Goal: Download file/media

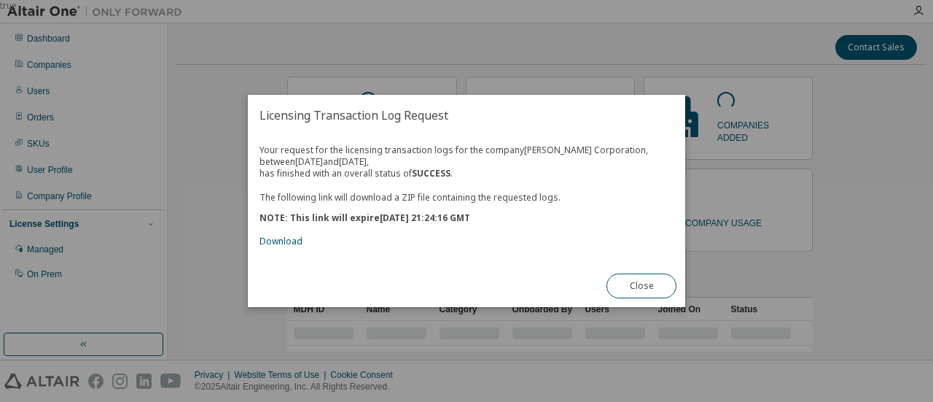
click at [289, 235] on div "The following link will download a ZIP file containing the requested logs. NOTE…" at bounding box center [467, 213] width 414 height 68
click at [284, 243] on link "Download" at bounding box center [281, 241] width 43 height 12
click at [647, 279] on button "Close" at bounding box center [642, 285] width 70 height 25
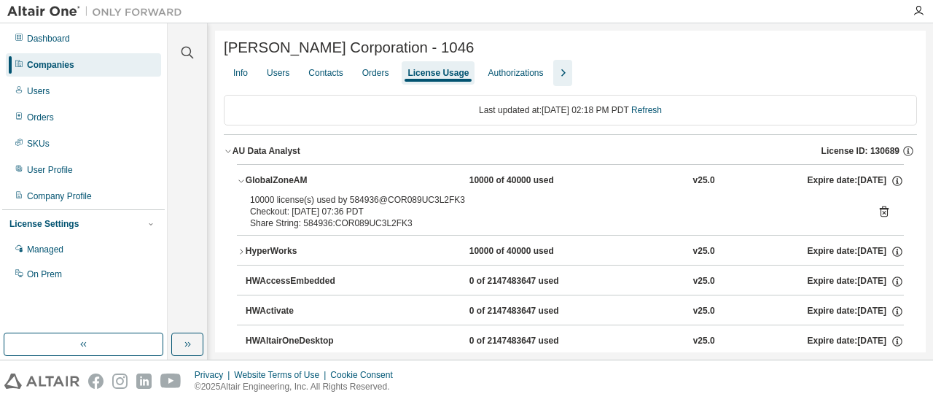
scroll to position [2453, 0]
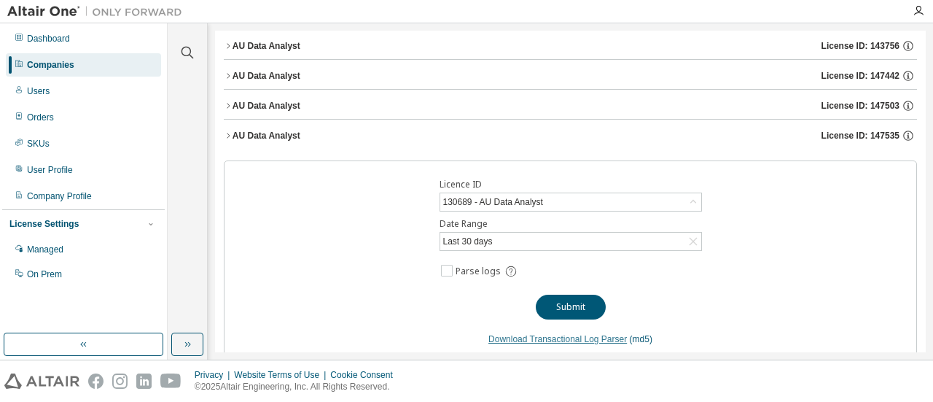
click at [510, 334] on link "Download Transactional Log Parser" at bounding box center [557, 339] width 139 height 10
click at [867, 260] on div "Licence ID 130689 - AU Data Analyst Date Range Last 30 days Parse logs Submit D…" at bounding box center [570, 261] width 693 height 203
